Goal: Task Accomplishment & Management: Complete application form

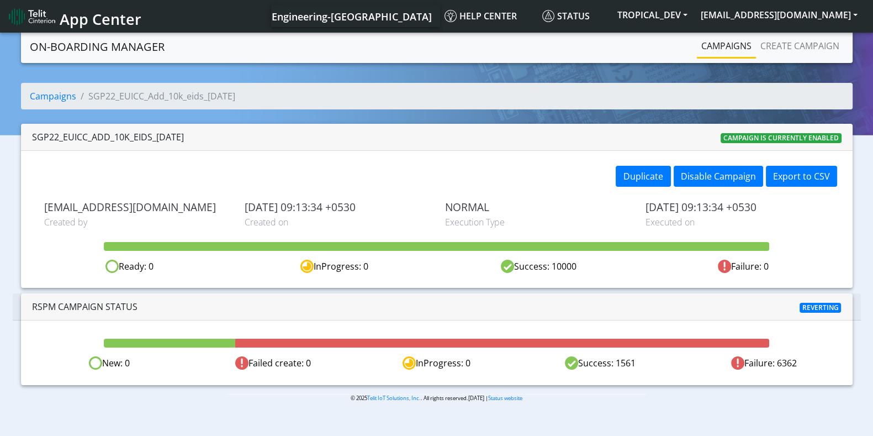
drag, startPoint x: 615, startPoint y: 360, endPoint x: 671, endPoint y: 360, distance: 56.9
click at [657, 366] on div "Success: 1561" at bounding box center [600, 363] width 163 height 14
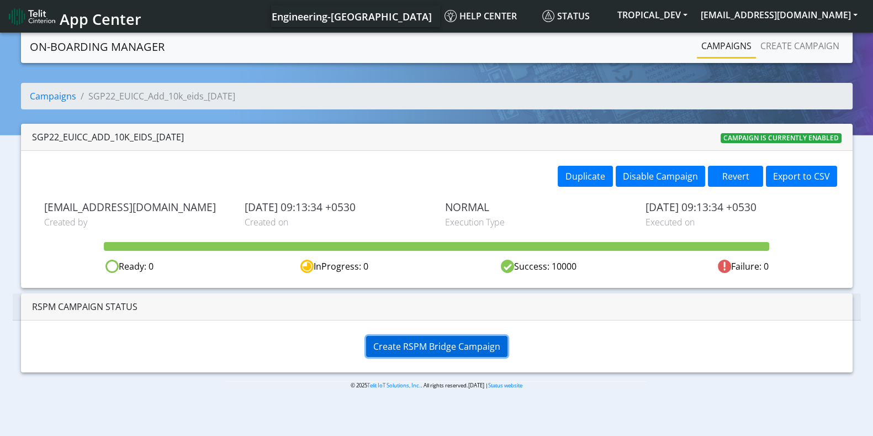
click at [436, 347] on span "Create RSPM Bridge Campaign" at bounding box center [436, 346] width 127 height 12
click at [416, 341] on span "Create RSPM Bridge Campaign" at bounding box center [436, 346] width 127 height 12
click at [742, 172] on button "Revert" at bounding box center [735, 176] width 55 height 21
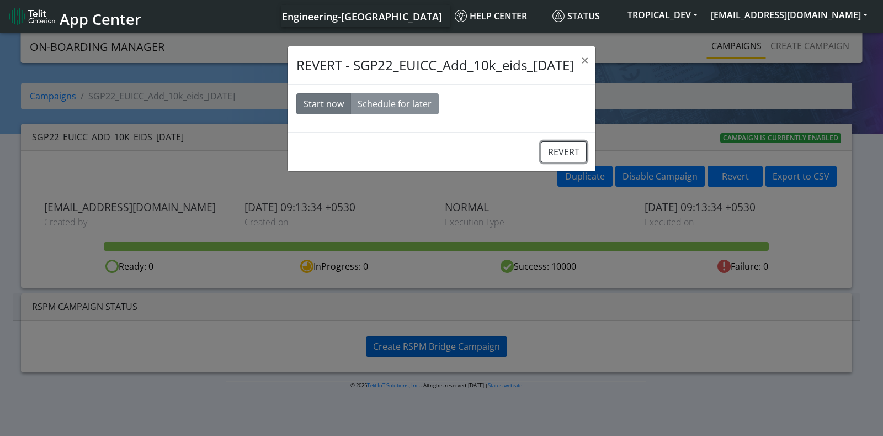
drag, startPoint x: 547, startPoint y: 144, endPoint x: 513, endPoint y: 51, distance: 98.2
click at [547, 142] on button "REVERT" at bounding box center [564, 151] width 46 height 21
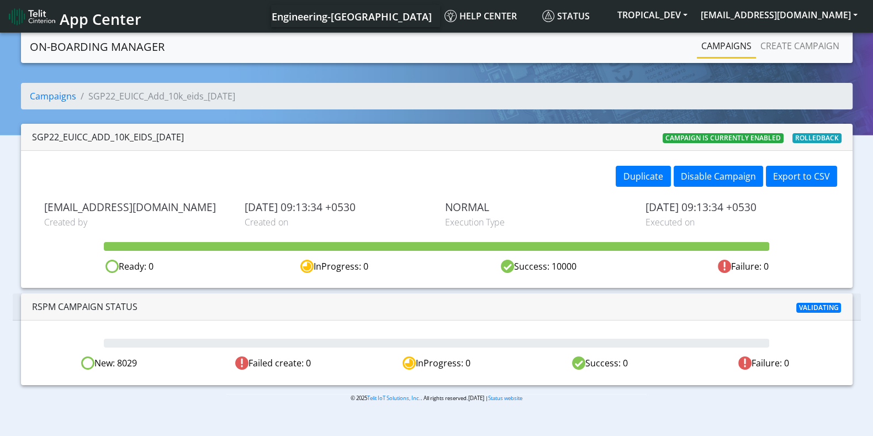
click at [737, 43] on link "Campaigns" at bounding box center [726, 46] width 59 height 22
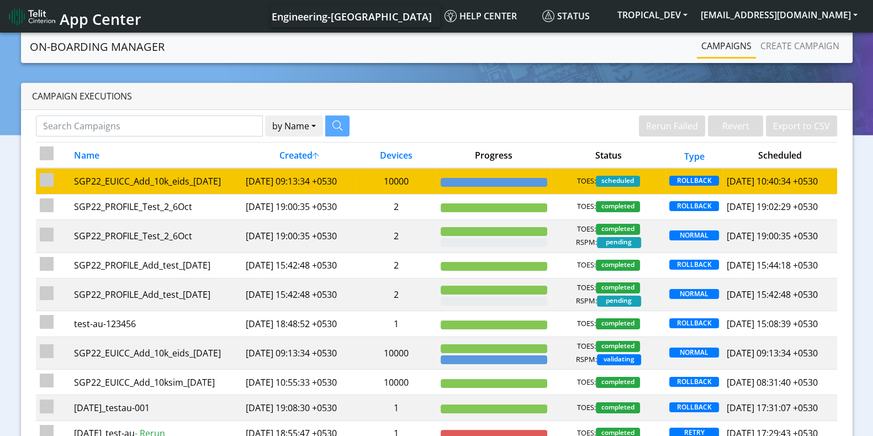
click at [346, 179] on td "2025-10-06 09:13:34 +0530" at bounding box center [299, 181] width 114 height 26
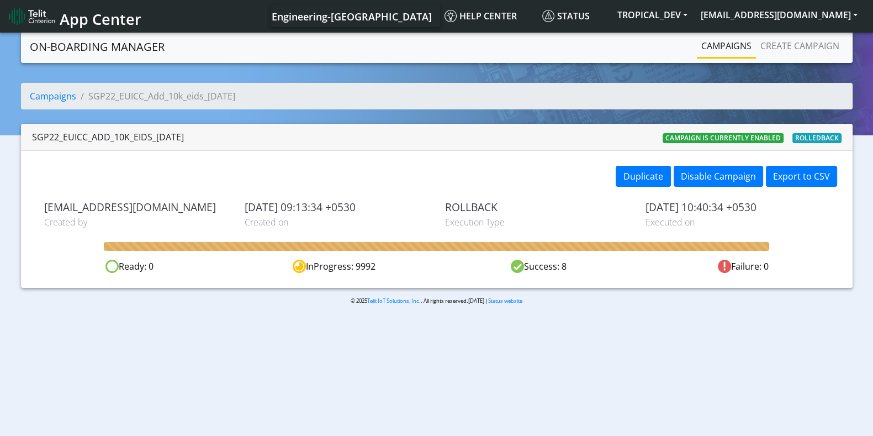
click at [733, 45] on link "Campaigns" at bounding box center [726, 46] width 59 height 22
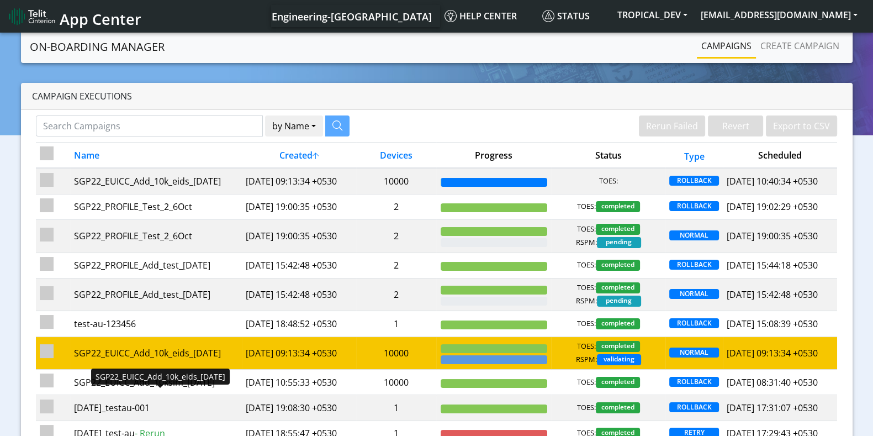
click at [158, 359] on div "SGP22_EUICC_Add_10k_eids_6Oct" at bounding box center [156, 352] width 164 height 13
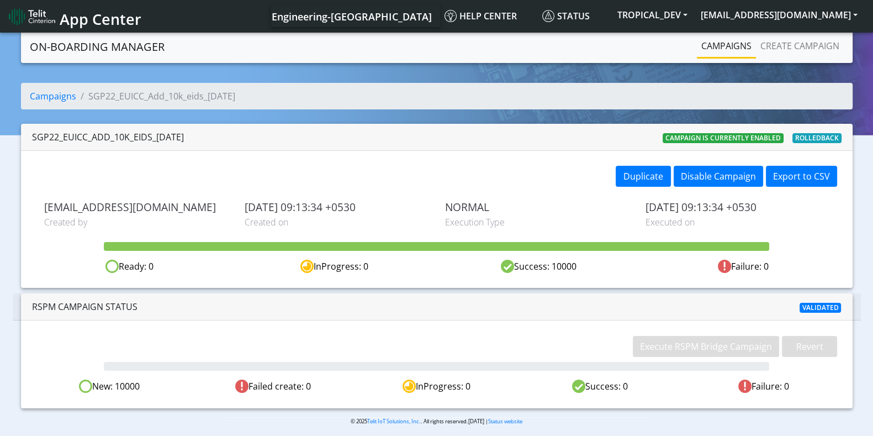
click at [734, 40] on link "Campaigns" at bounding box center [726, 46] width 59 height 22
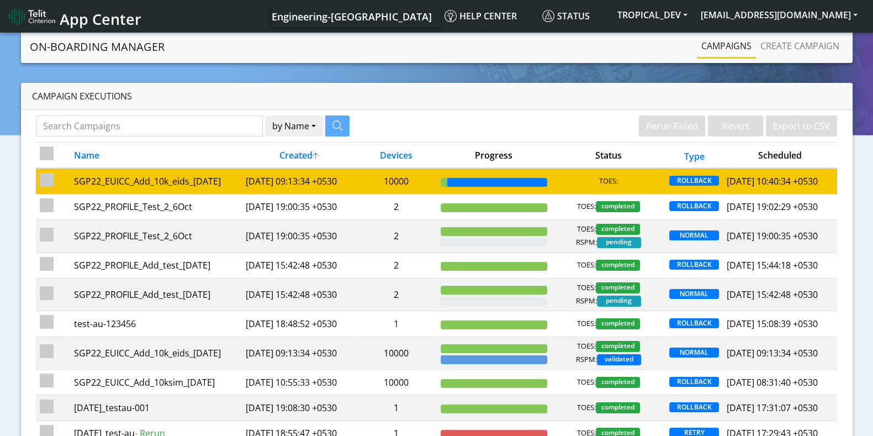
click at [274, 193] on td "2025-10-06 09:13:34 +0530" at bounding box center [299, 181] width 114 height 26
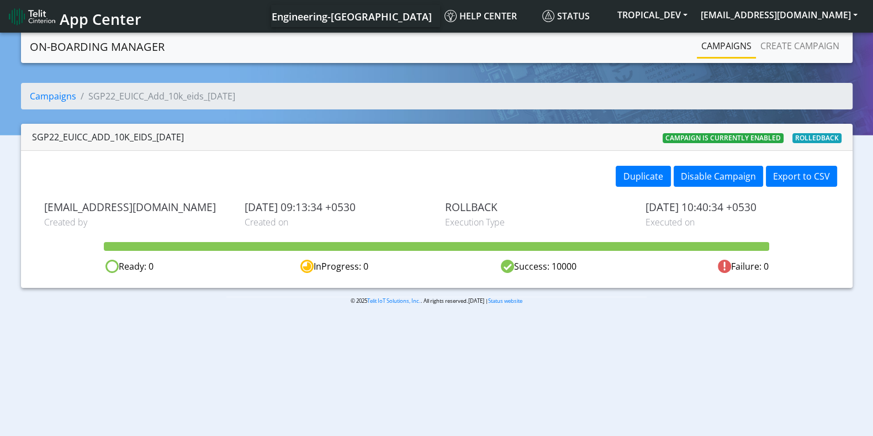
click at [732, 45] on link "Campaigns" at bounding box center [726, 46] width 59 height 22
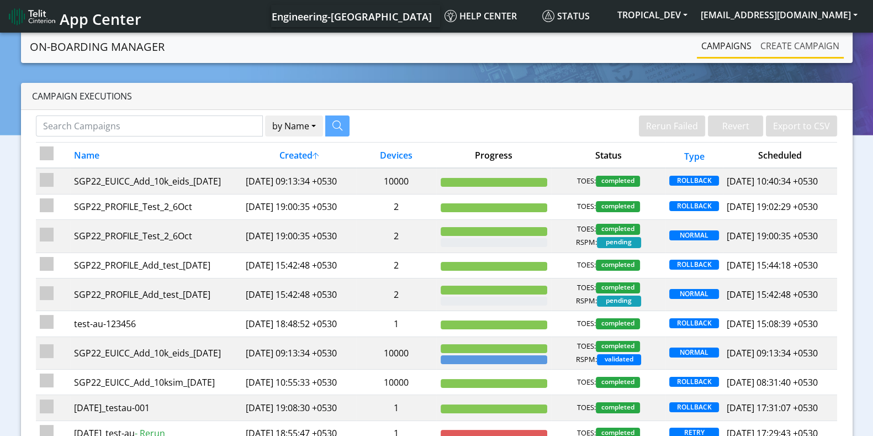
click at [814, 46] on link "Create campaign" at bounding box center [800, 46] width 88 height 22
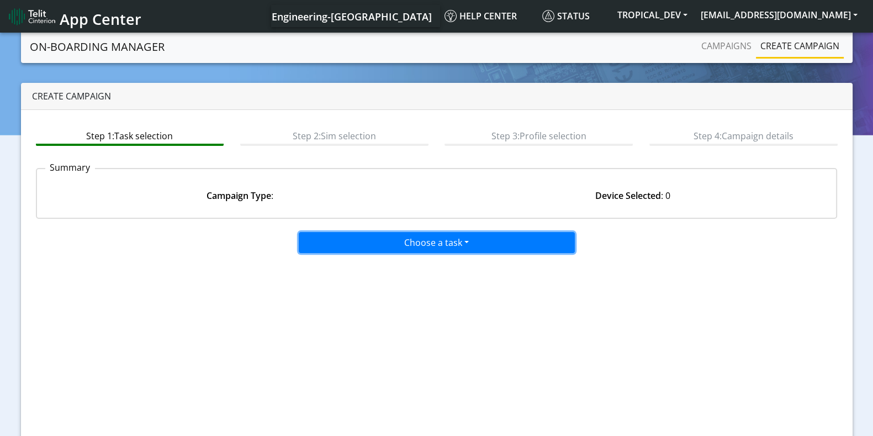
click at [368, 241] on button "Choose a task" at bounding box center [437, 242] width 276 height 21
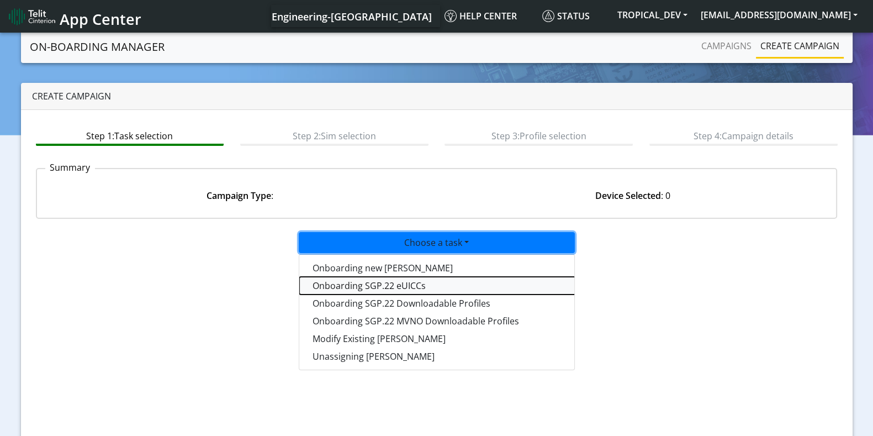
click at [371, 282] on tasksgp22eUICC-dropdown "Onboarding SGP.22 eUICCs" at bounding box center [437, 286] width 276 height 18
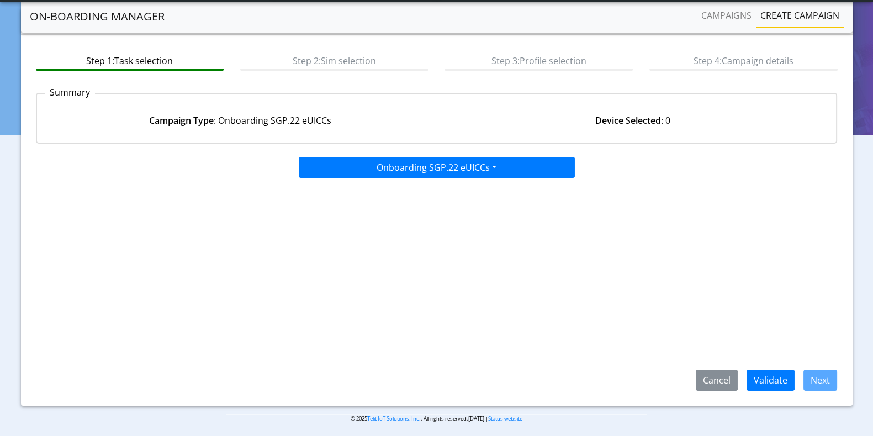
scroll to position [49, 0]
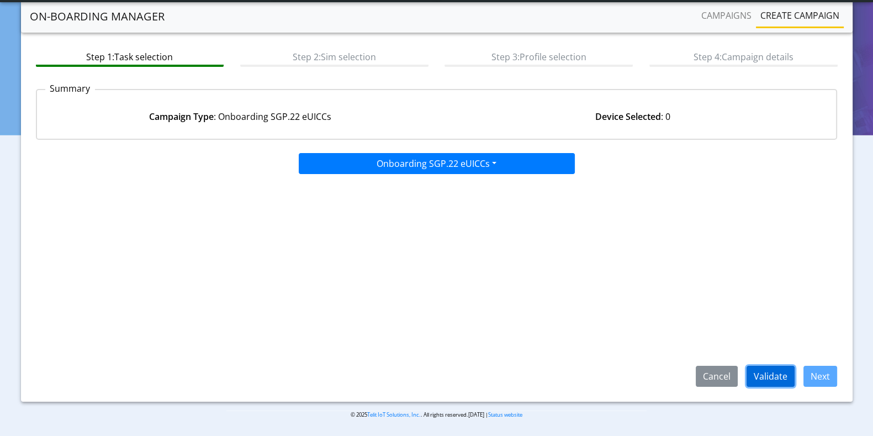
click at [764, 373] on button "Validate" at bounding box center [771, 376] width 48 height 21
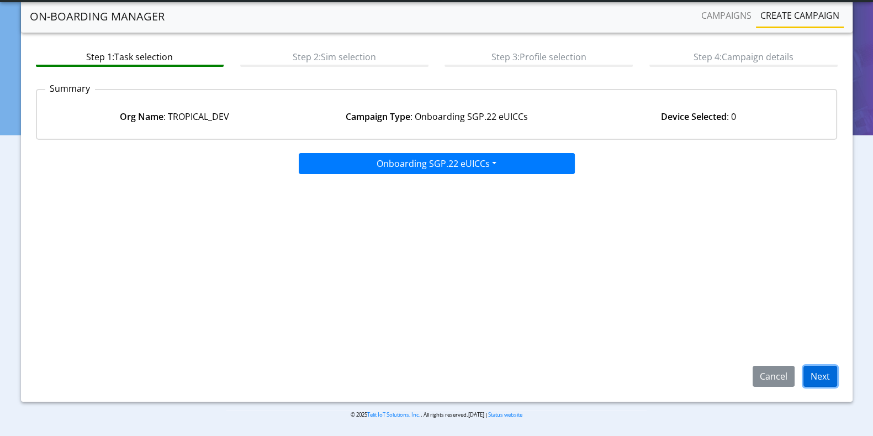
click at [827, 376] on button "Next" at bounding box center [820, 376] width 34 height 21
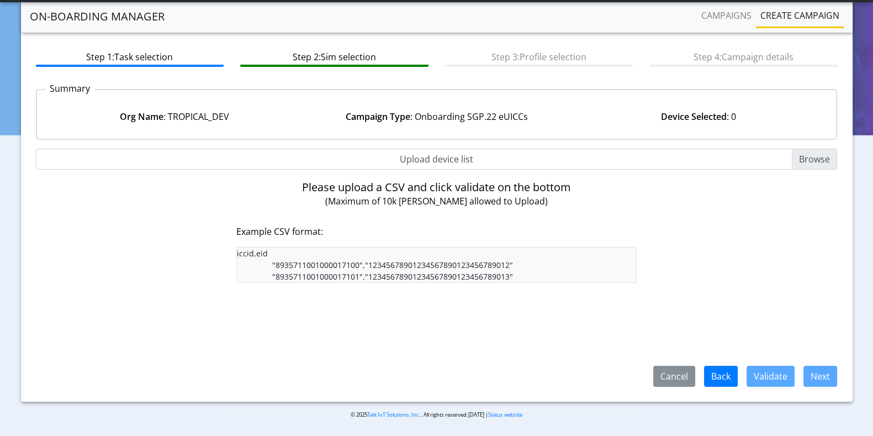
click at [818, 158] on input "Upload device list" at bounding box center [437, 159] width 802 height 21
type input "C:\fakepath\iccid_eid_10000.csv"
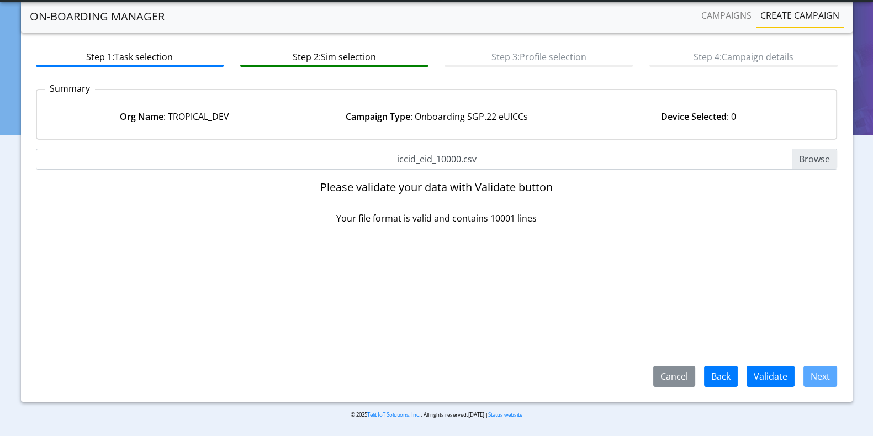
click at [826, 157] on input "iccid_eid_10000.csv" at bounding box center [437, 159] width 802 height 21
type input "C:\fakepath\iccid_eid_10000.csv"
click at [757, 372] on button "Validate" at bounding box center [771, 376] width 48 height 21
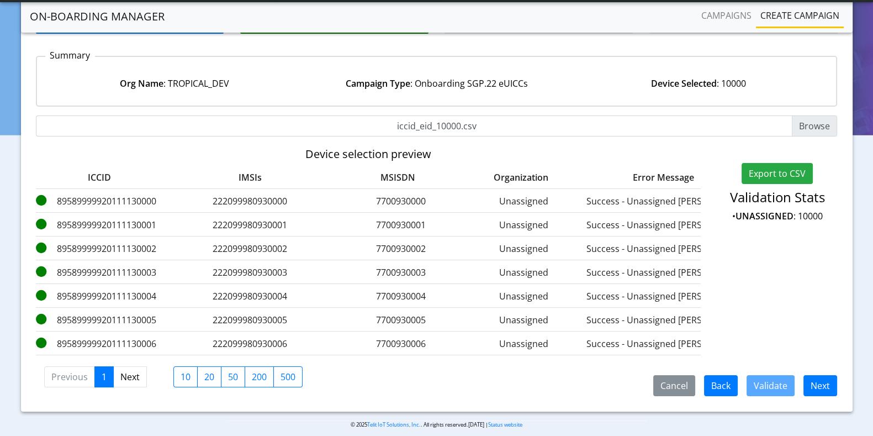
scroll to position [100, 0]
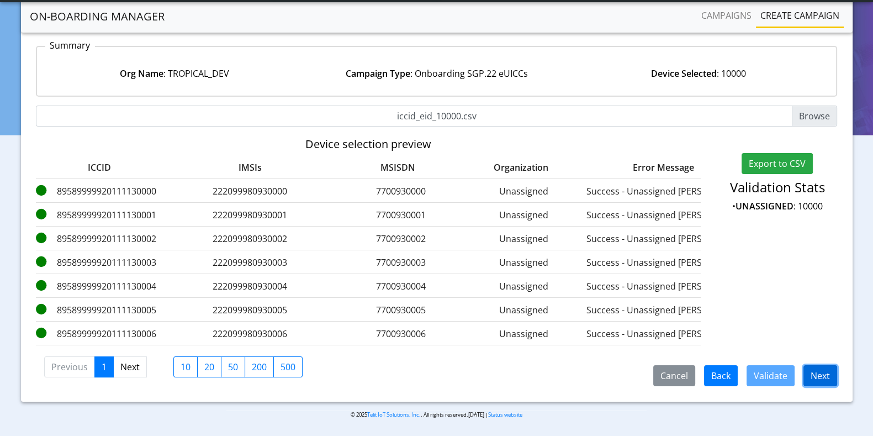
click at [826, 378] on button "Next" at bounding box center [820, 375] width 34 height 21
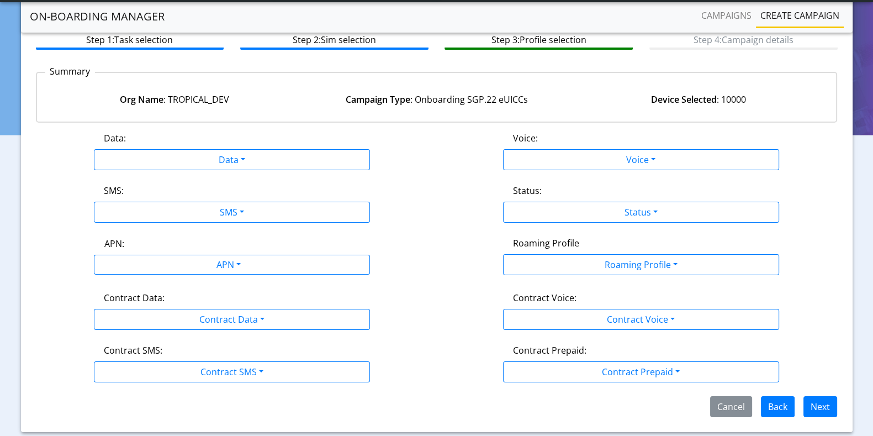
scroll to position [94, 0]
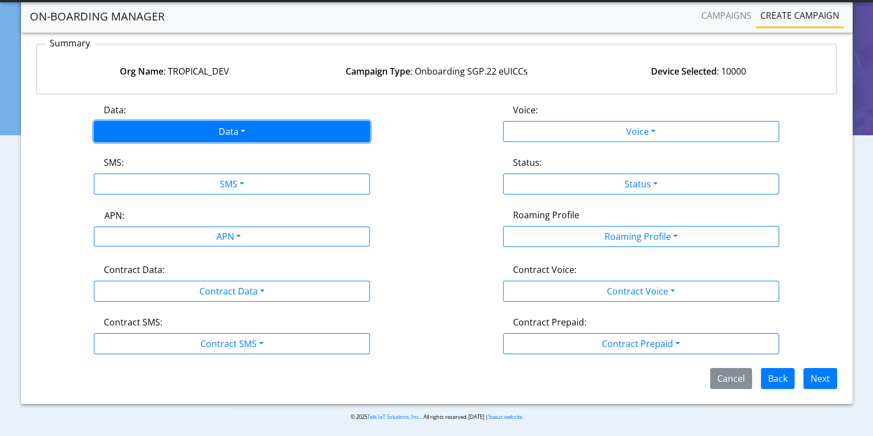
click at [275, 126] on button "Data" at bounding box center [232, 131] width 276 height 21
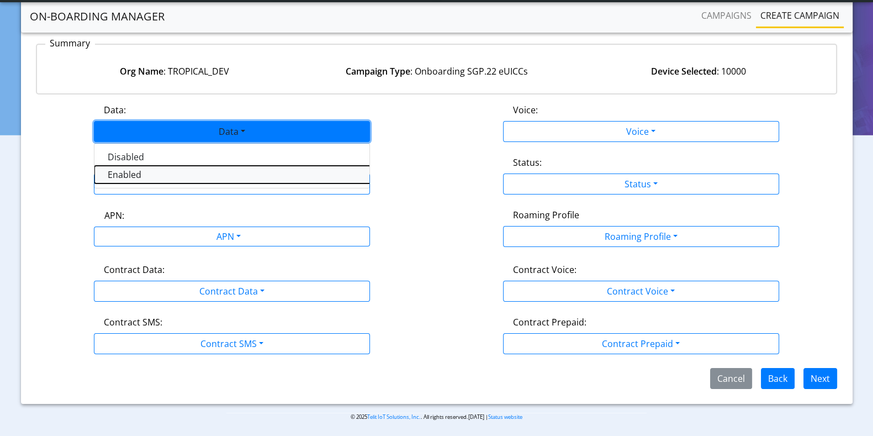
click at [138, 169] on button "Enabled" at bounding box center [232, 175] width 276 height 18
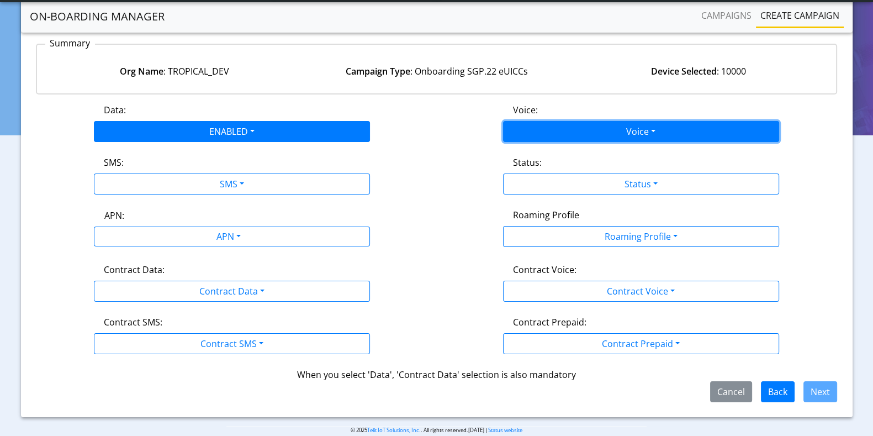
drag, startPoint x: 664, startPoint y: 129, endPoint x: 638, endPoint y: 135, distance: 27.1
click at [665, 129] on button "Voice" at bounding box center [641, 131] width 276 height 21
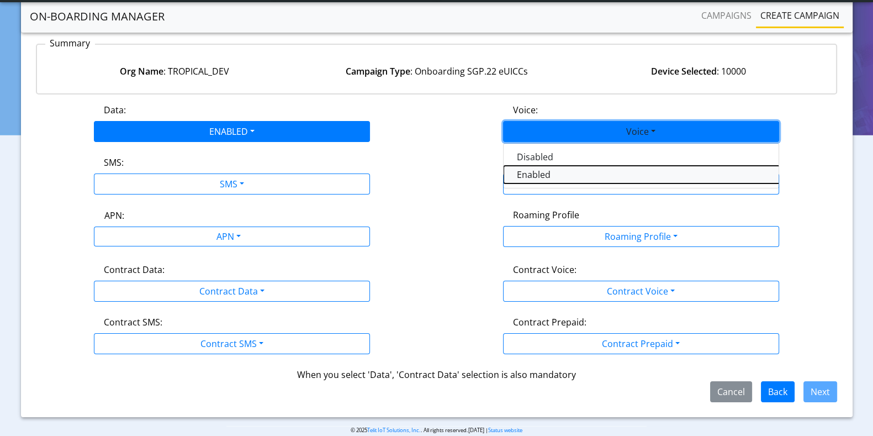
click at [536, 172] on button "Enabled" at bounding box center [642, 175] width 276 height 18
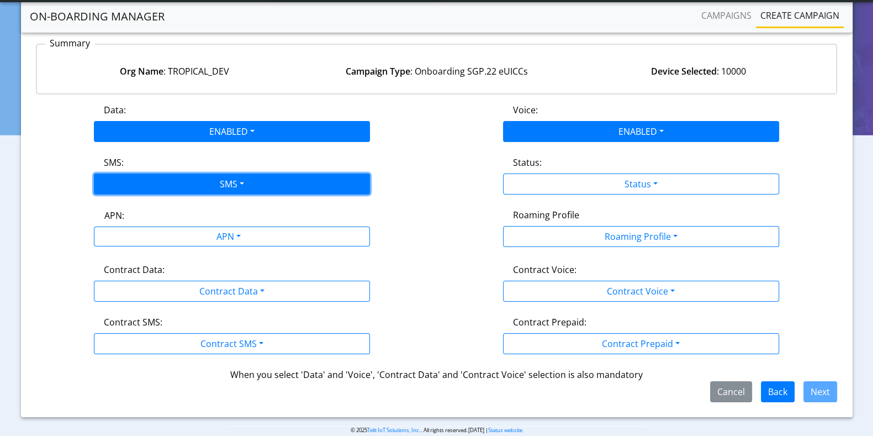
drag, startPoint x: 249, startPoint y: 183, endPoint x: 241, endPoint y: 189, distance: 10.6
click at [248, 183] on button "SMS" at bounding box center [232, 183] width 276 height 21
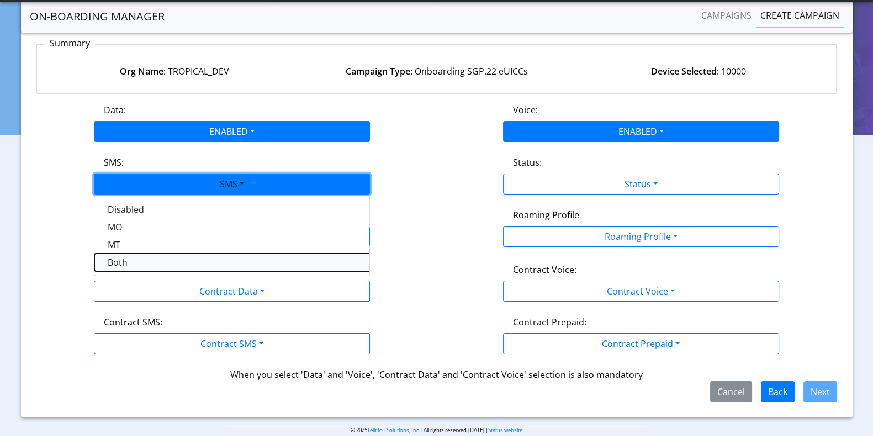
click at [126, 261] on button "Both" at bounding box center [232, 262] width 276 height 18
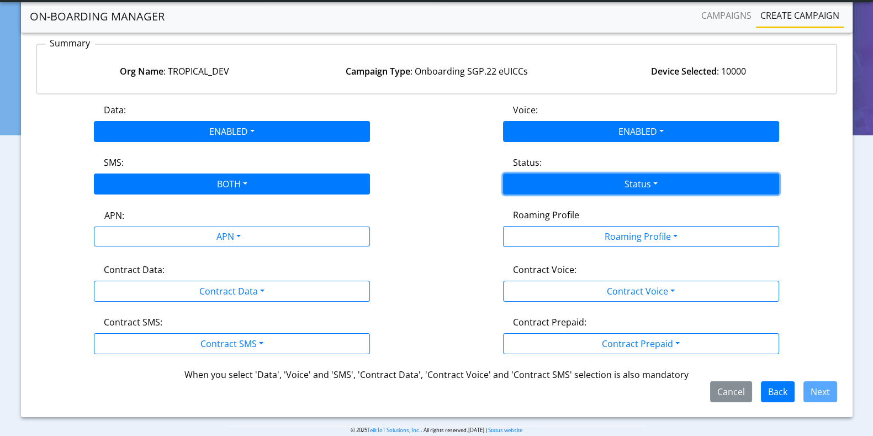
click at [674, 183] on button "Status" at bounding box center [641, 183] width 276 height 21
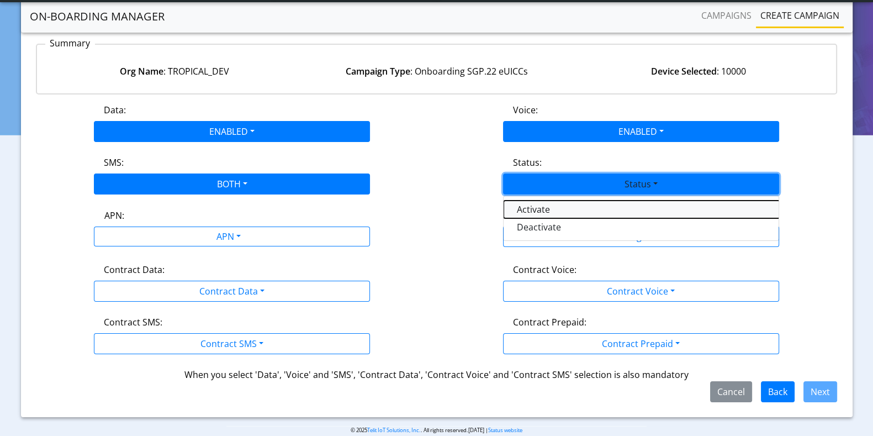
click at [515, 208] on button "Activate" at bounding box center [642, 209] width 276 height 18
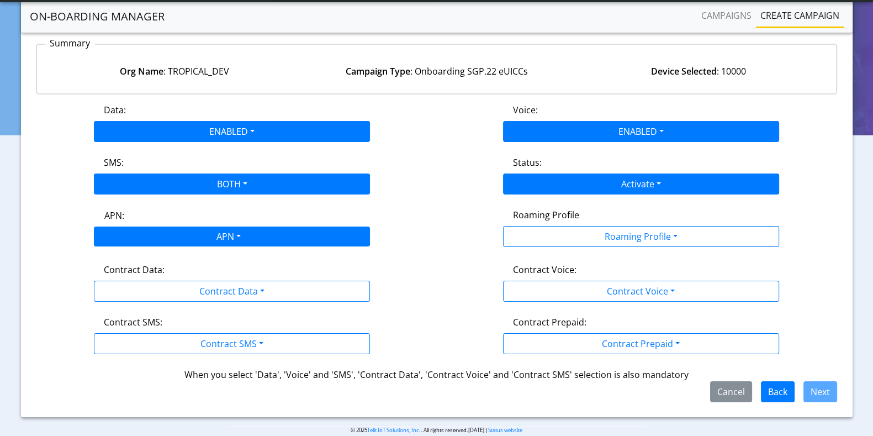
click at [202, 233] on div "APN" at bounding box center [228, 238] width 292 height 22
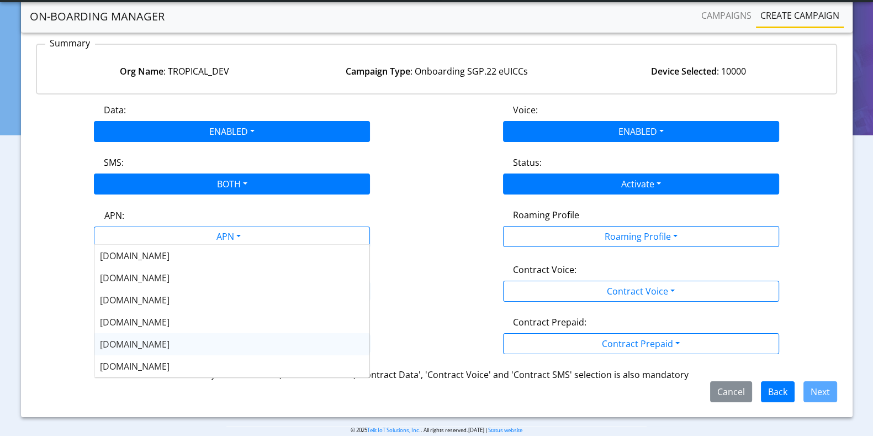
click at [134, 342] on span "nxt17.eu" at bounding box center [135, 344] width 70 height 12
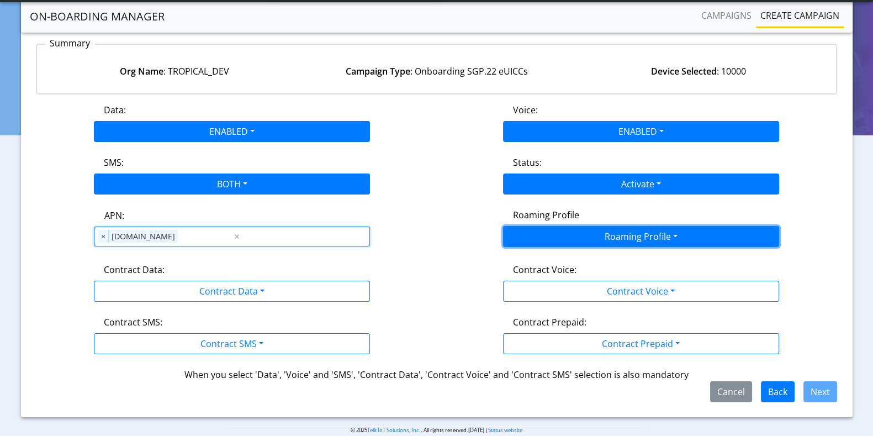
click at [553, 236] on button "Roaming Profile" at bounding box center [641, 236] width 276 height 21
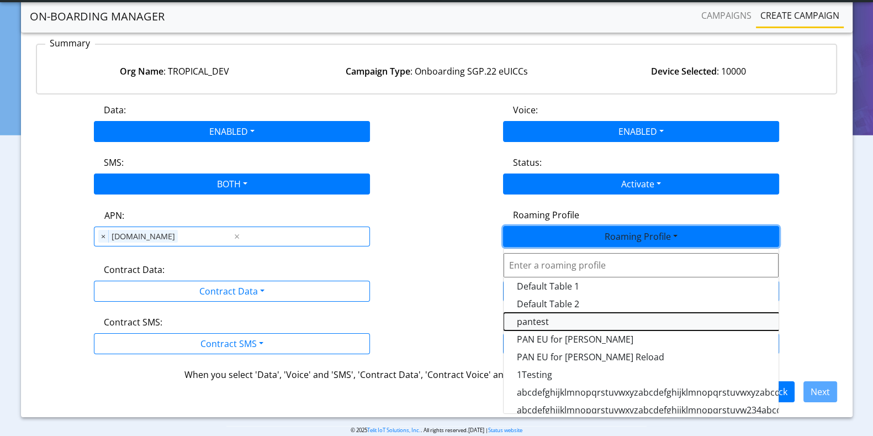
click at [535, 317] on Profile-dropdown "pantest" at bounding box center [642, 322] width 276 height 18
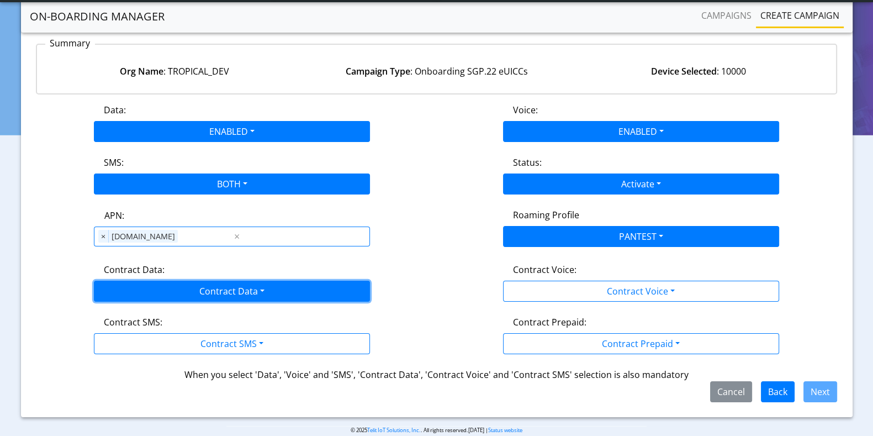
click at [277, 286] on button "Contract Data" at bounding box center [232, 291] width 276 height 21
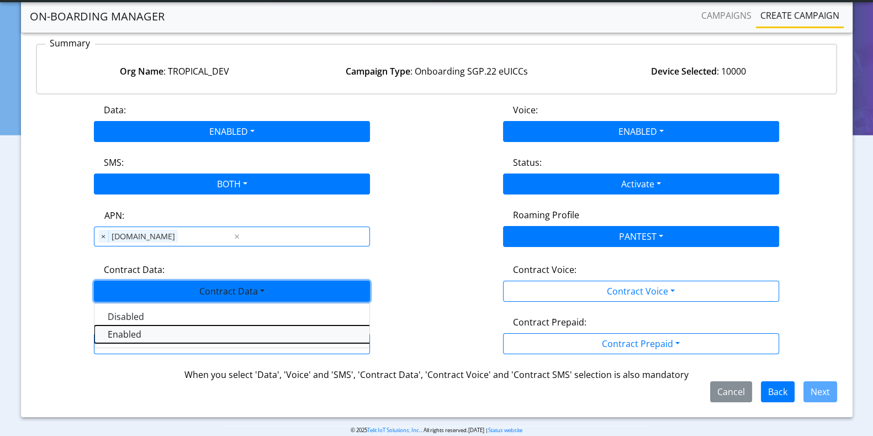
click at [141, 330] on Dataenabled-dropdown "Enabled" at bounding box center [232, 334] width 276 height 18
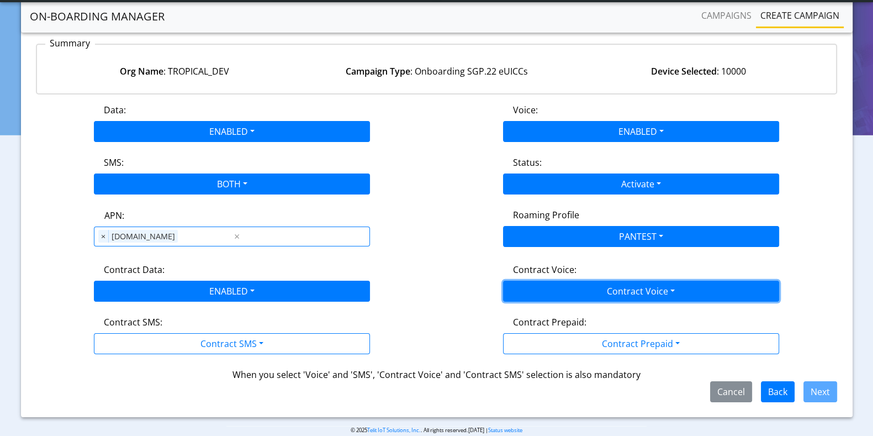
click at [515, 281] on button "Contract Voice" at bounding box center [641, 291] width 276 height 21
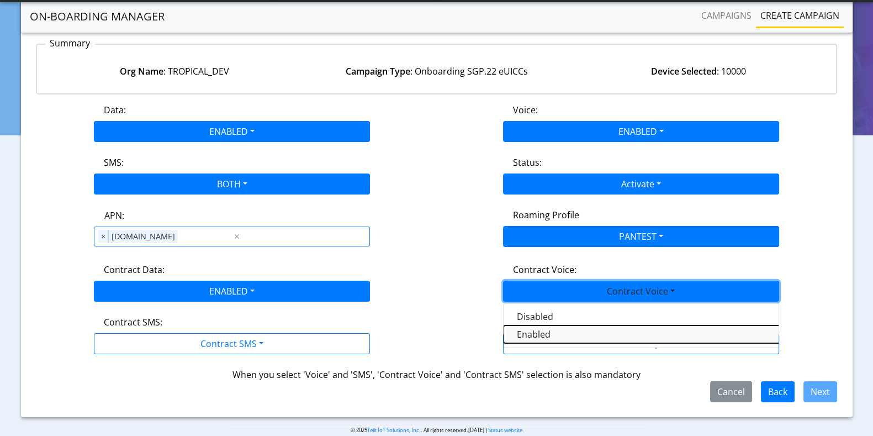
click at [538, 329] on Voiceenabled-dropdown "Enabled" at bounding box center [642, 334] width 276 height 18
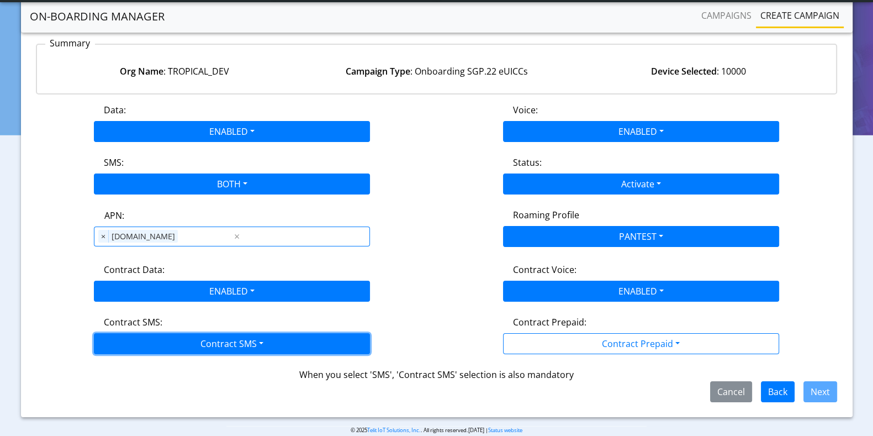
click at [218, 340] on button "Contract SMS" at bounding box center [232, 343] width 276 height 21
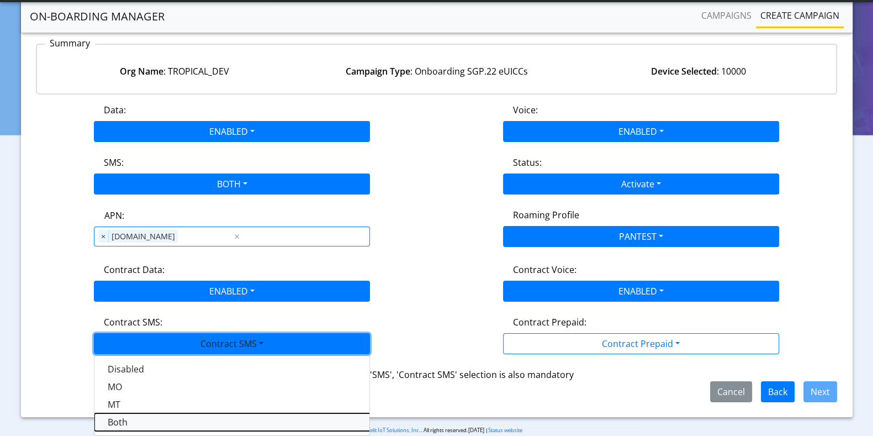
click at [119, 418] on SMSboth-dropdown "Both" at bounding box center [232, 422] width 276 height 18
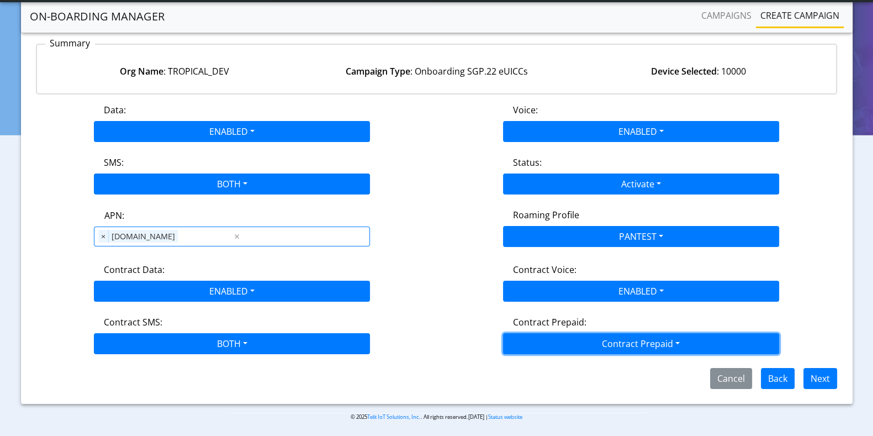
click at [592, 333] on button "Contract Prepaid" at bounding box center [641, 343] width 276 height 21
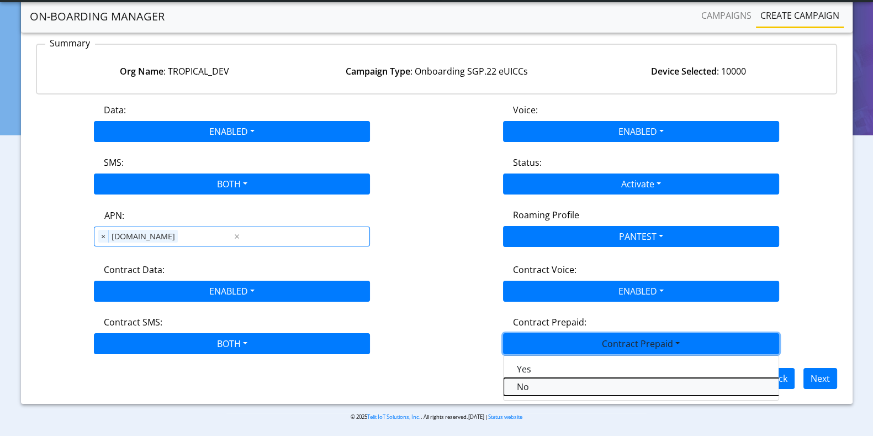
drag, startPoint x: 521, startPoint y: 384, endPoint x: 532, endPoint y: 375, distance: 14.6
click at [520, 383] on Prepaidnotprepaid-dropdown "No" at bounding box center [642, 387] width 276 height 18
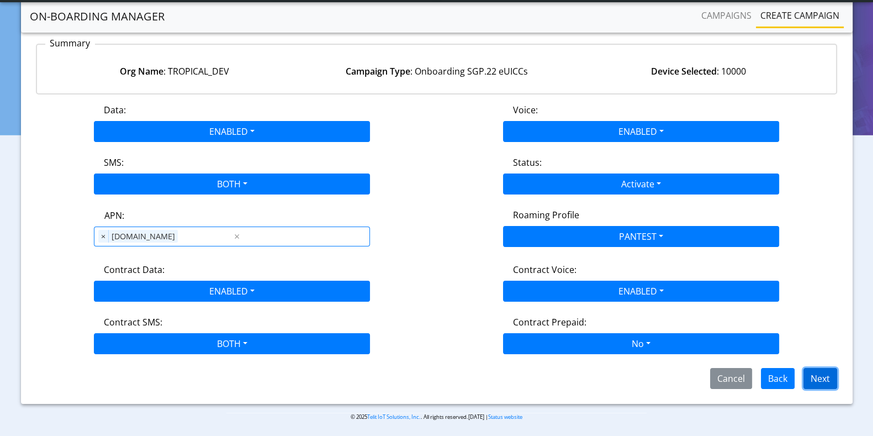
click at [826, 372] on button "Next" at bounding box center [820, 378] width 34 height 21
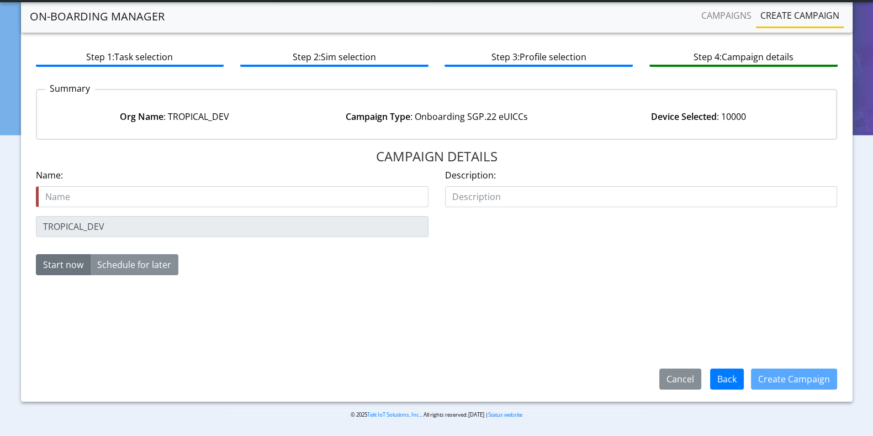
scroll to position [49, 0]
click at [179, 194] on input "text" at bounding box center [232, 196] width 393 height 21
type input "Add_10k_euicc_7Oct"
click at [807, 373] on button "Create Campaign" at bounding box center [794, 378] width 86 height 21
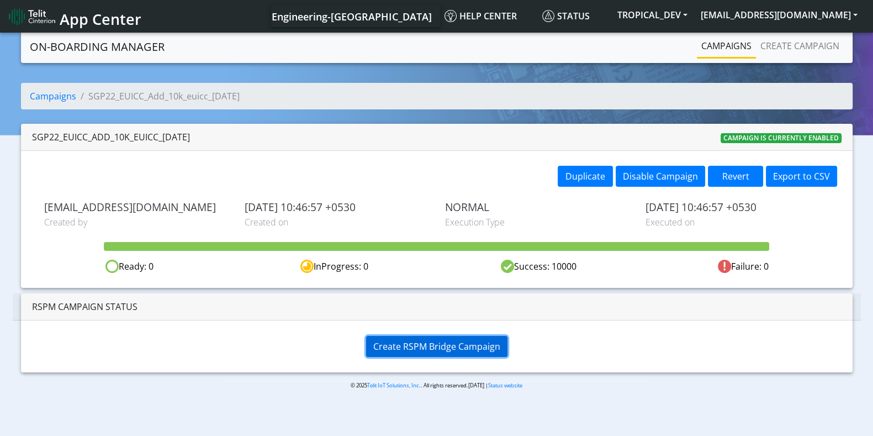
click at [457, 346] on span "Create RSPM Bridge Campaign" at bounding box center [436, 346] width 127 height 12
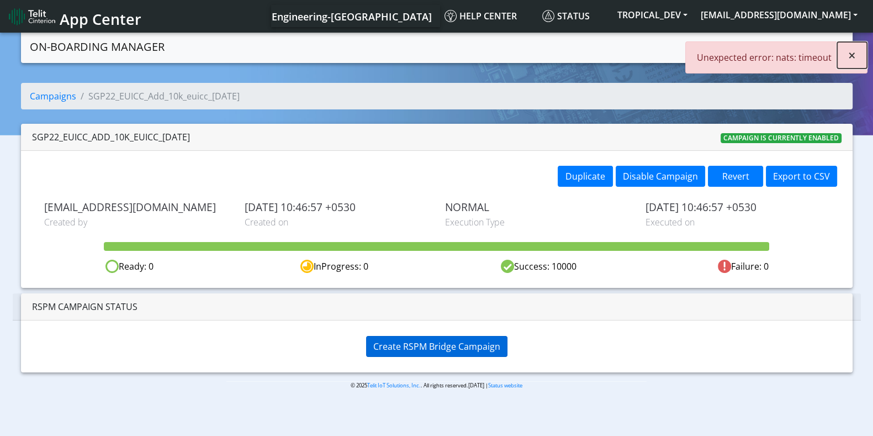
click at [853, 49] on span "×" at bounding box center [852, 55] width 8 height 18
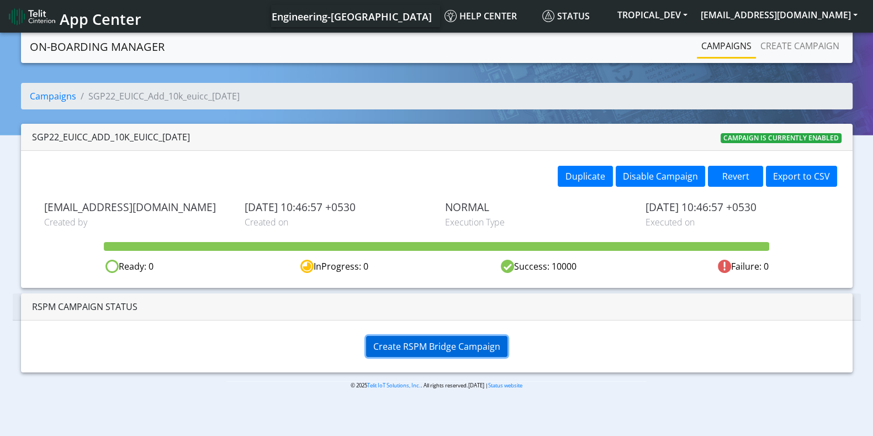
click at [406, 348] on span "Create RSPM Bridge Campaign" at bounding box center [436, 346] width 127 height 12
click at [428, 340] on span "Create RSPM Bridge Campaign" at bounding box center [436, 346] width 127 height 12
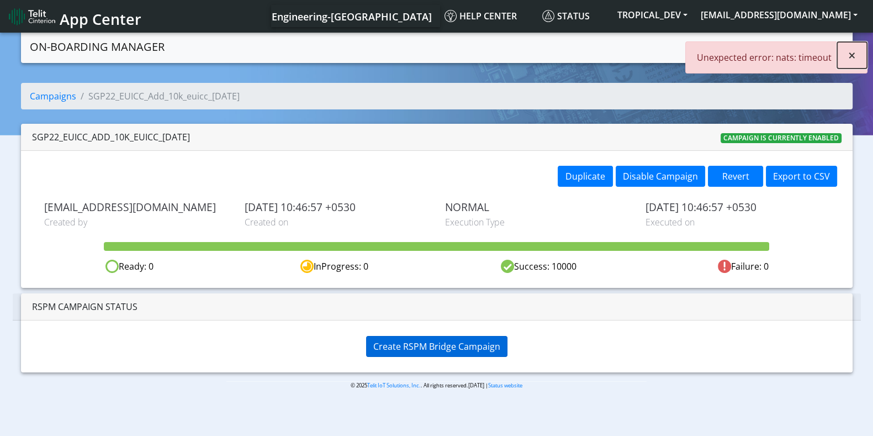
click at [854, 56] on span "×" at bounding box center [852, 55] width 8 height 18
